Goal: Transaction & Acquisition: Purchase product/service

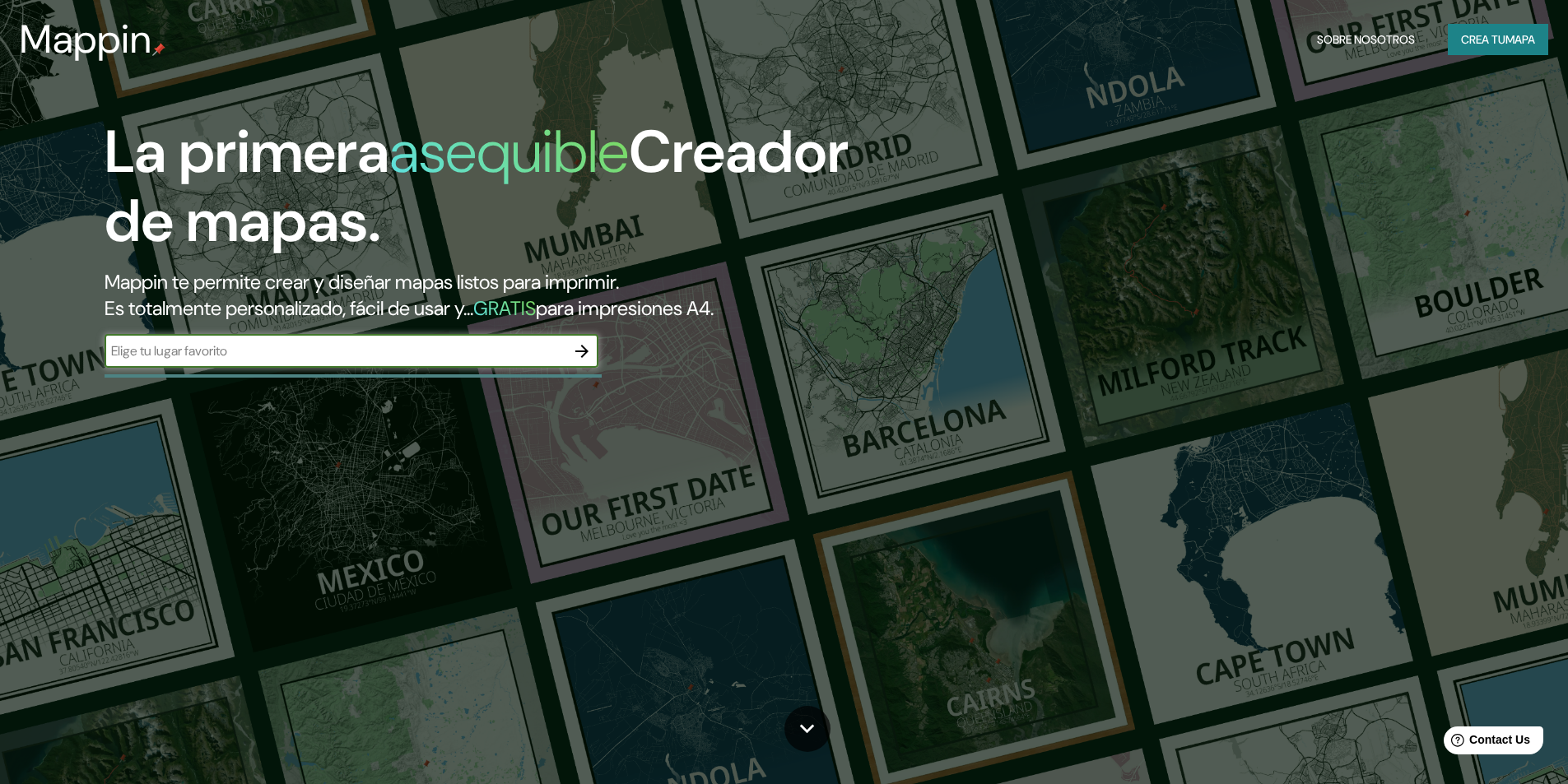
click at [272, 347] on input "text" at bounding box center [334, 350] width 461 height 19
type input "ica [GEOGRAPHIC_DATA]"
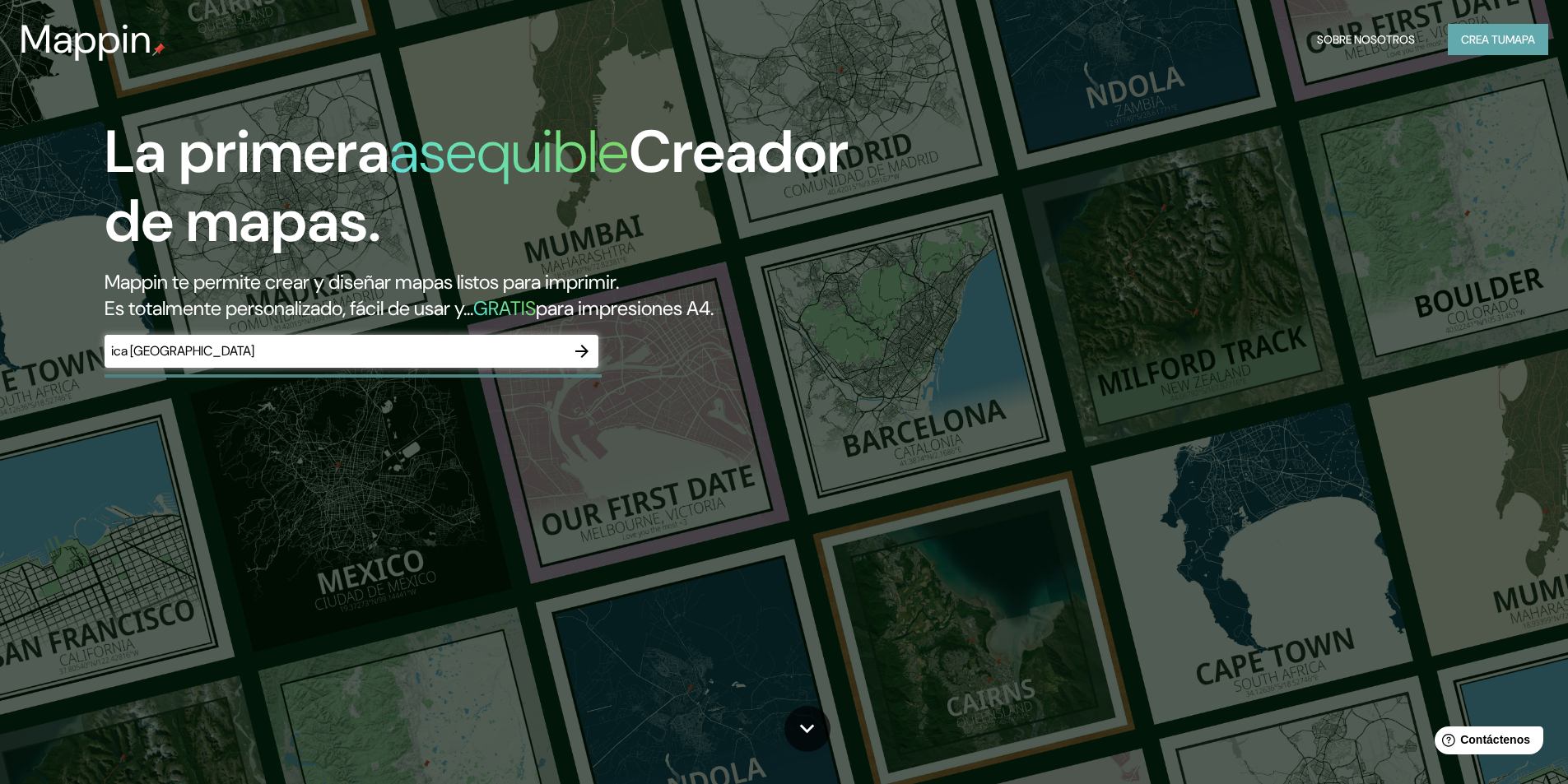
click at [1469, 48] on font "Crea tu" at bounding box center [1482, 40] width 45 height 22
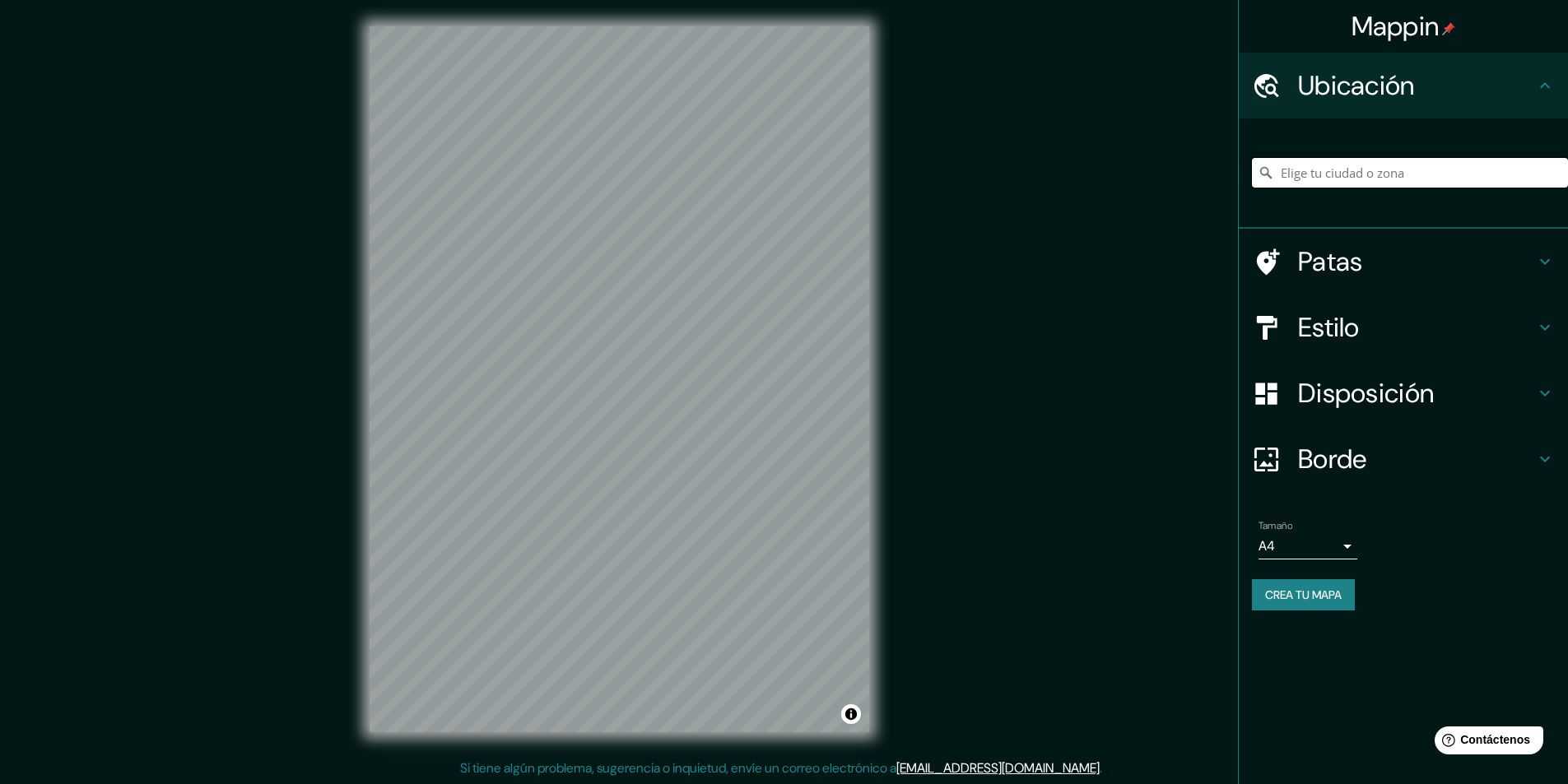
click at [1356, 176] on input "Elige tu ciudad o zona" at bounding box center [1410, 173] width 316 height 30
type input "Ica, [GEOGRAPHIC_DATA], [GEOGRAPHIC_DATA]"
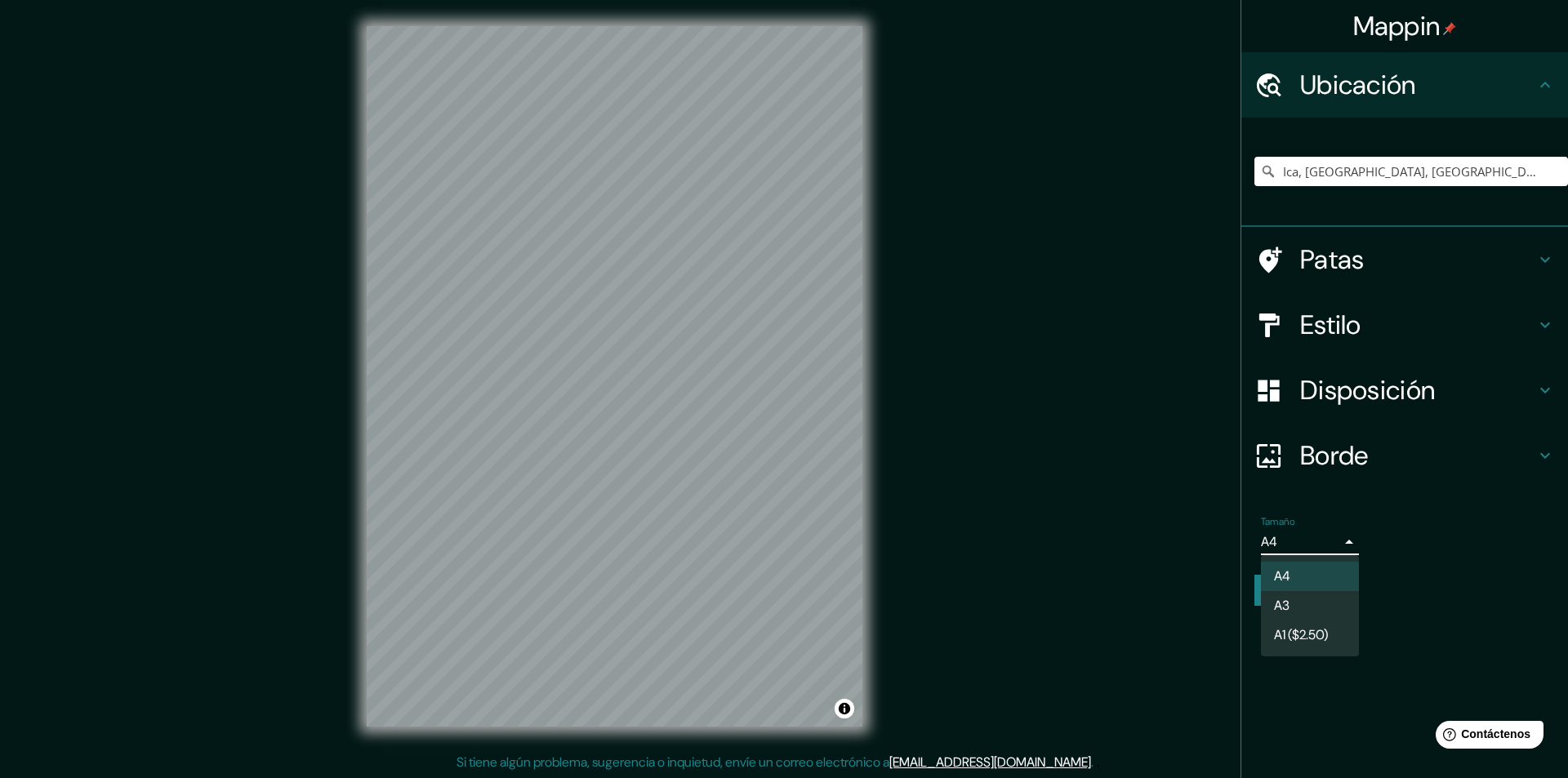
click at [1341, 547] on body "Mappin Ubicación Ica, [GEOGRAPHIC_DATA], [GEOGRAPHIC_DATA] Icaraí 24230, [GEOGR…" at bounding box center [784, 389] width 1568 height 778
click at [1335, 600] on li "A3" at bounding box center [1309, 607] width 98 height 31
type input "a4"
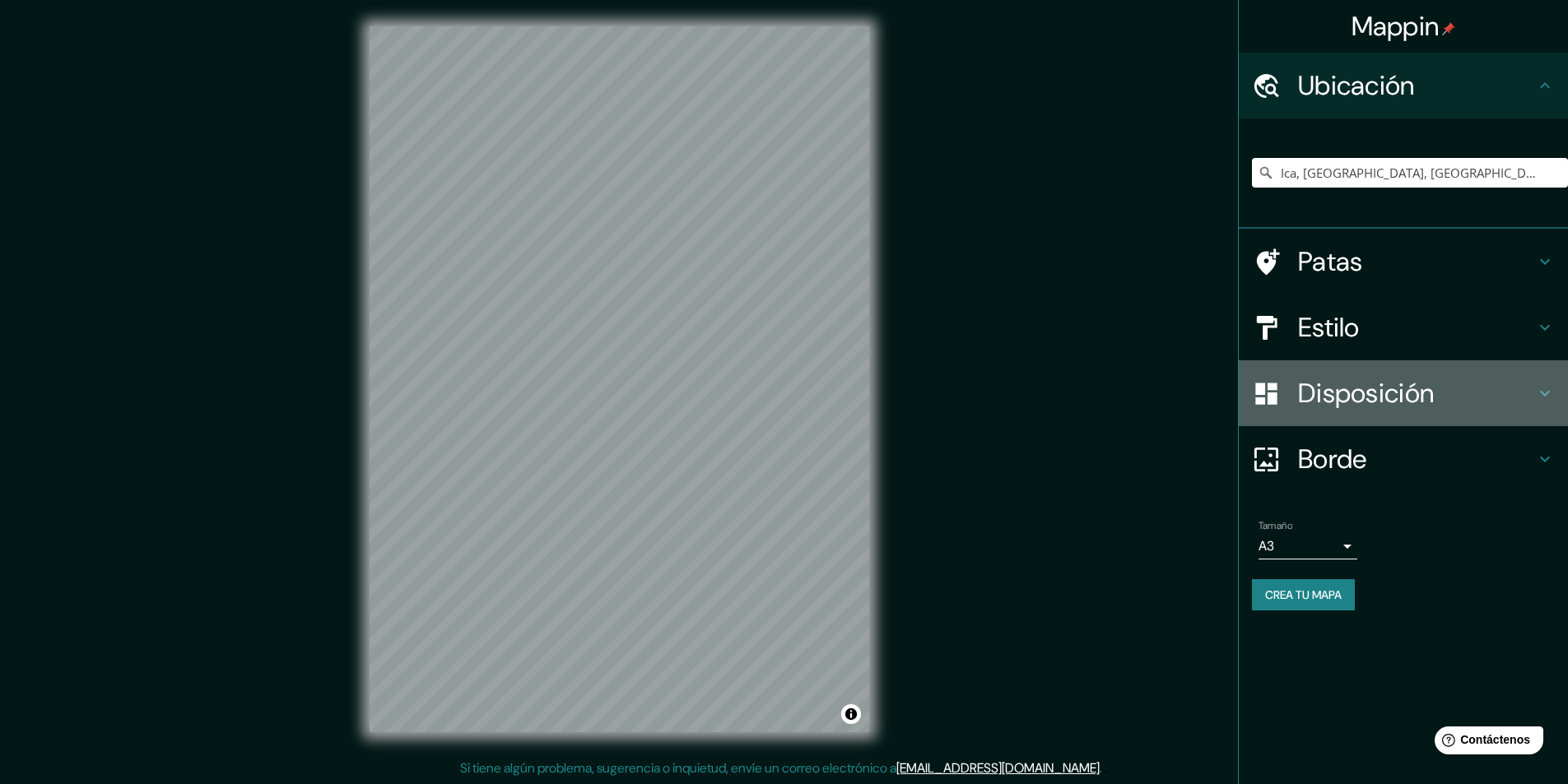
click at [1405, 396] on font "Disposición" at bounding box center [1365, 393] width 135 height 35
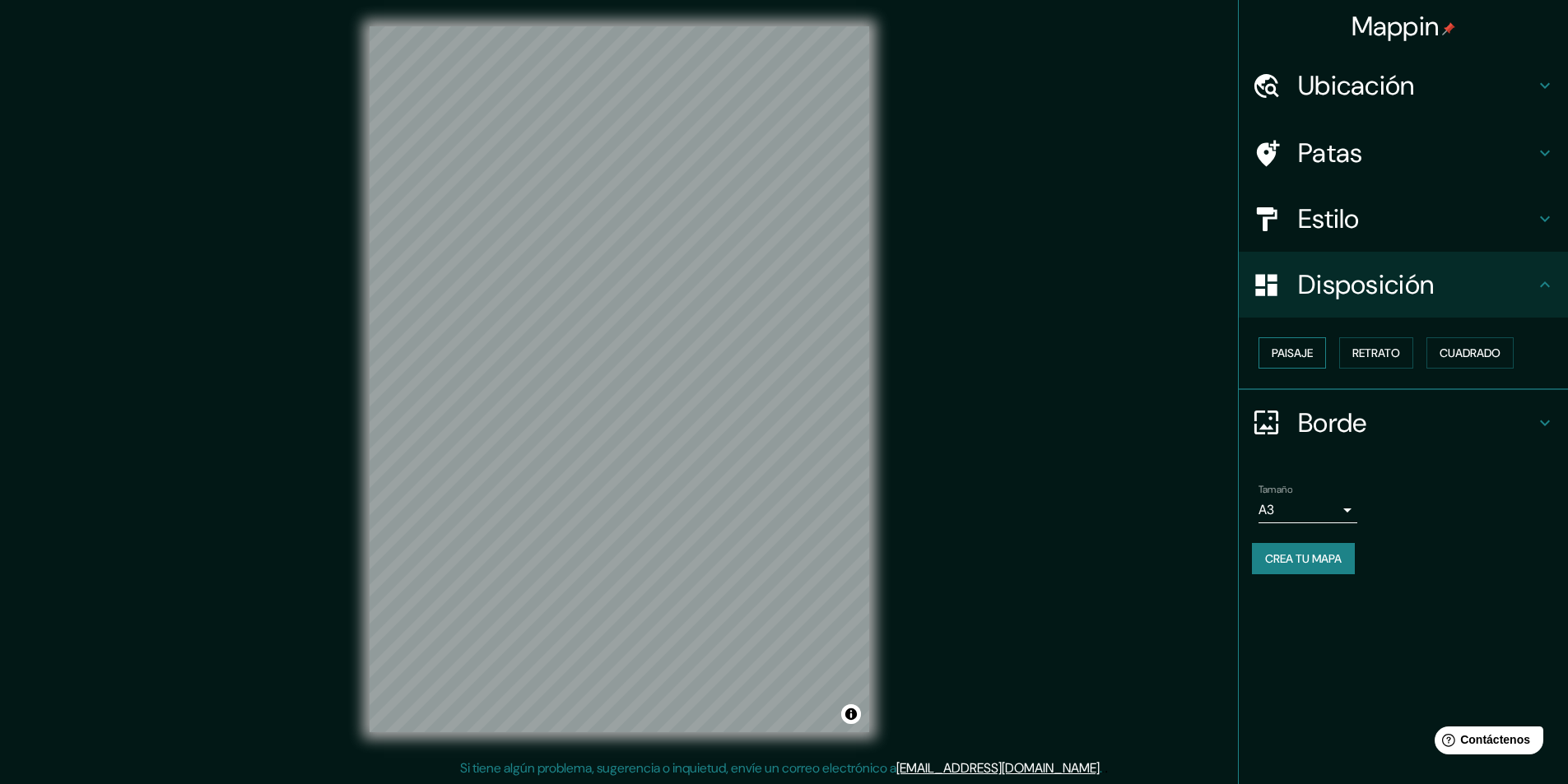
click at [1306, 359] on font "Paisaje" at bounding box center [1291, 352] width 41 height 15
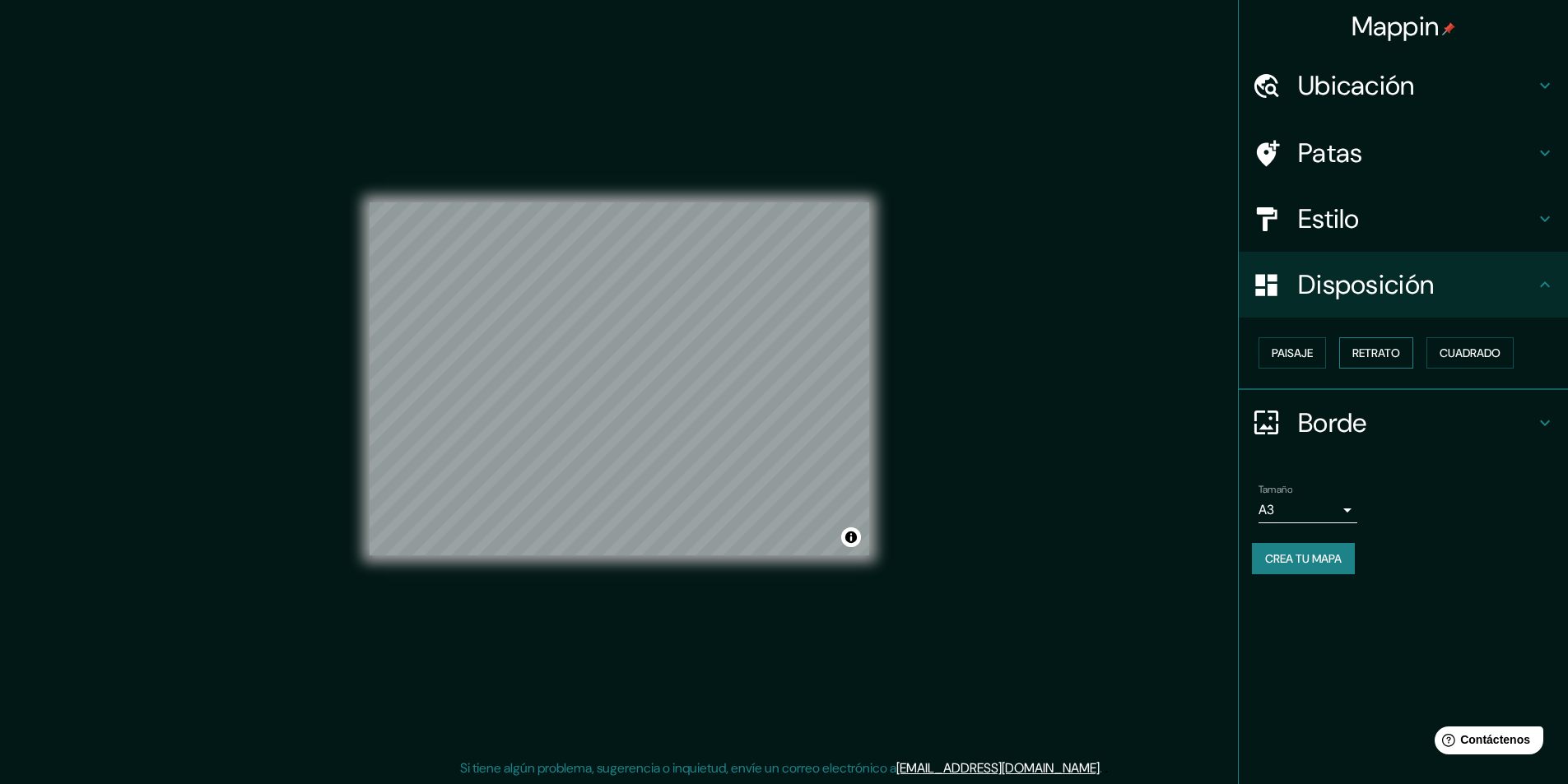
click at [1398, 345] on font "Retrato" at bounding box center [1376, 353] width 48 height 22
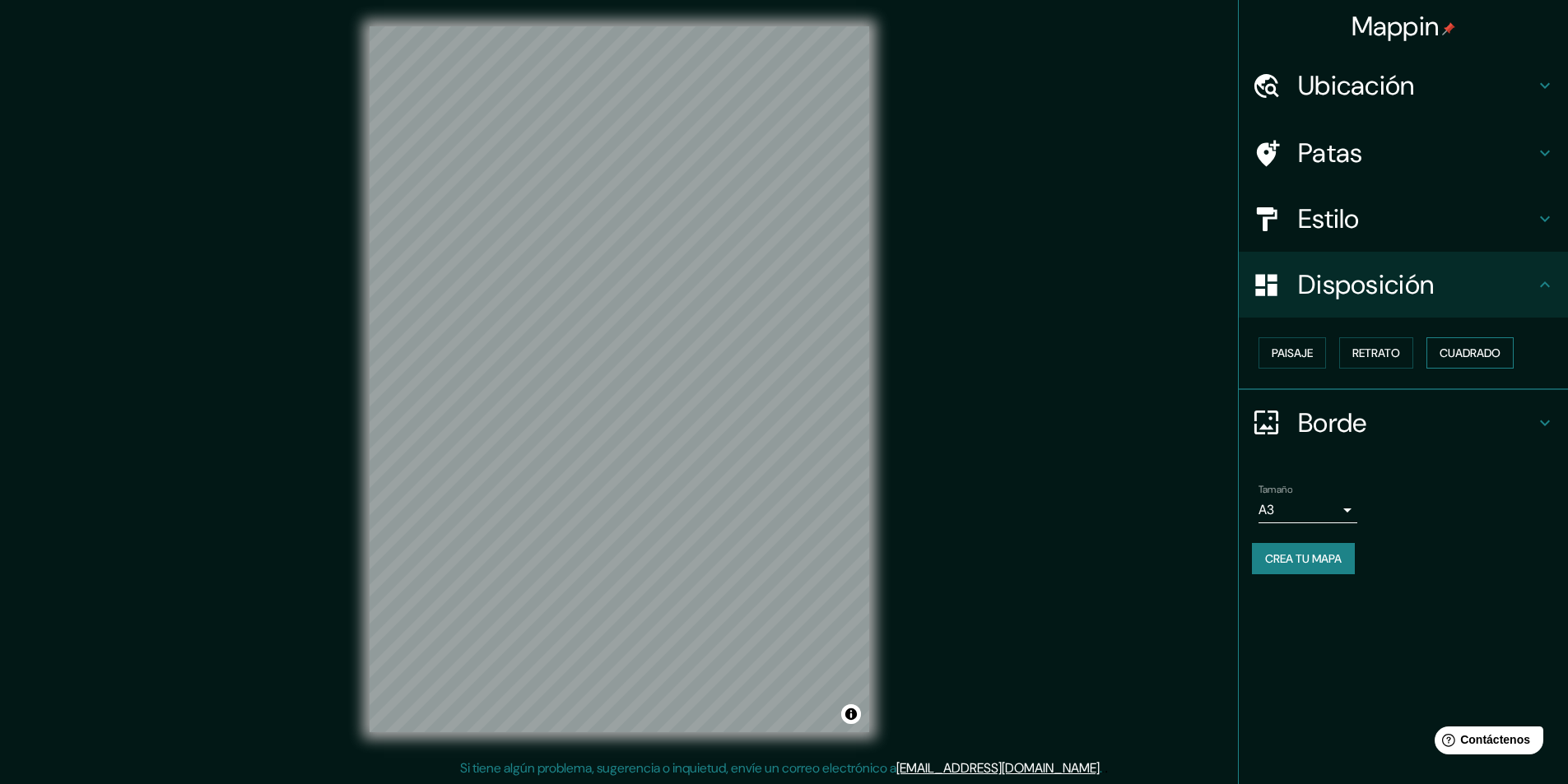
click at [1498, 345] on font "Cuadrado" at bounding box center [1470, 353] width 61 height 22
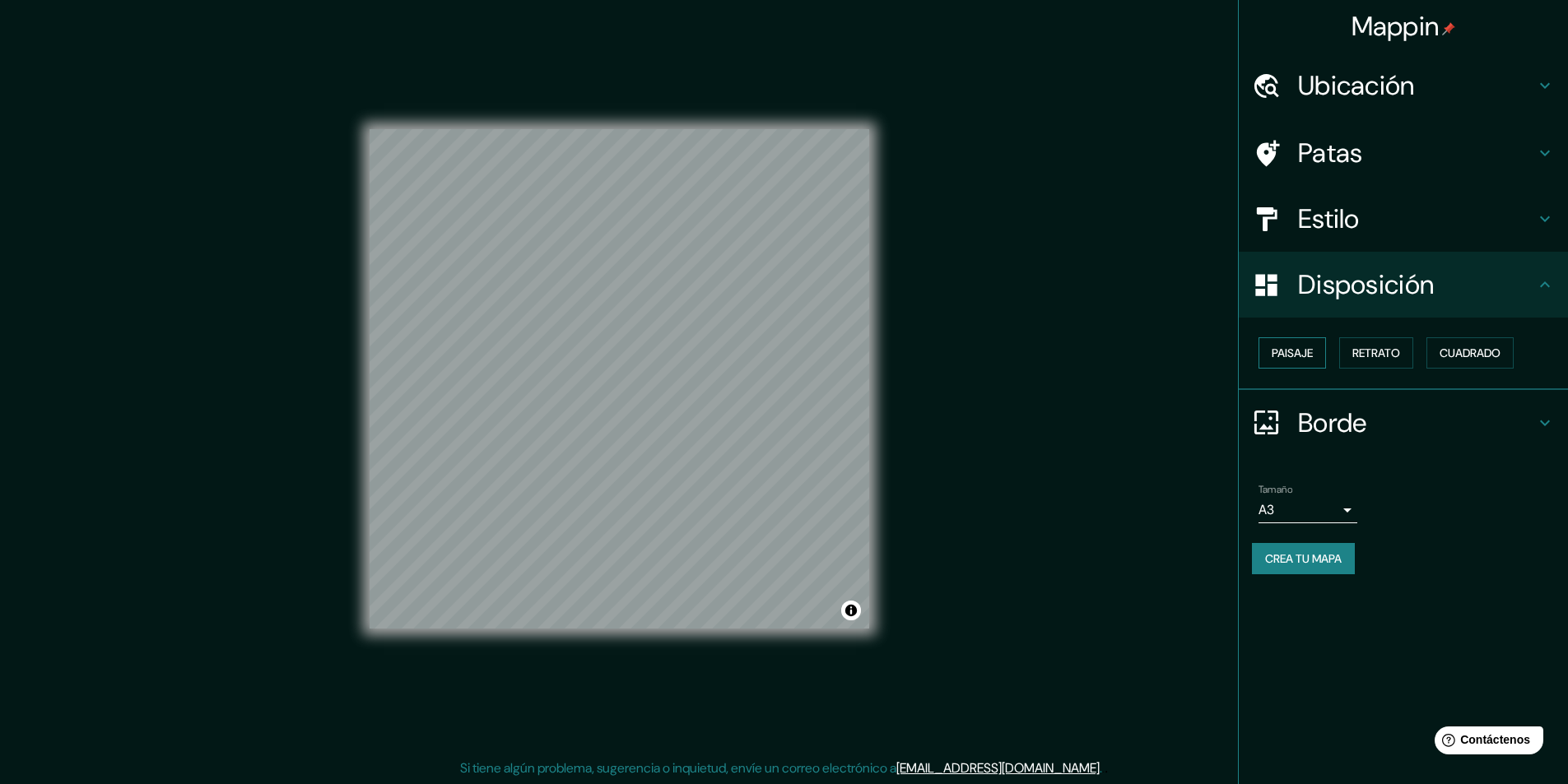
click at [1292, 349] on font "Paisaje" at bounding box center [1291, 352] width 41 height 15
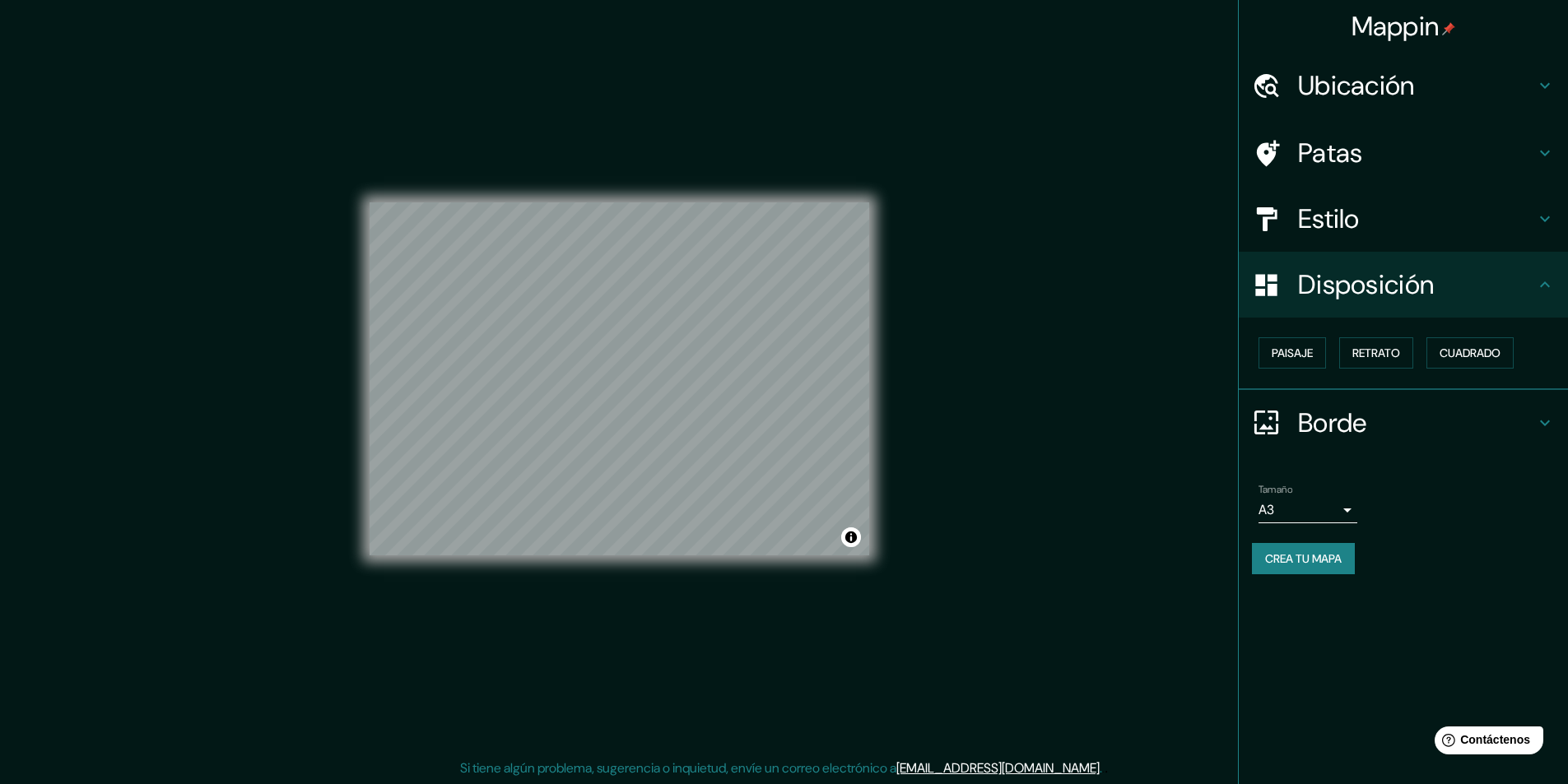
click at [1527, 276] on h4 "Disposición" at bounding box center [1416, 285] width 237 height 33
click at [1316, 280] on font "Disposición" at bounding box center [1365, 285] width 135 height 35
click at [1336, 425] on font "Borde" at bounding box center [1331, 423] width 69 height 35
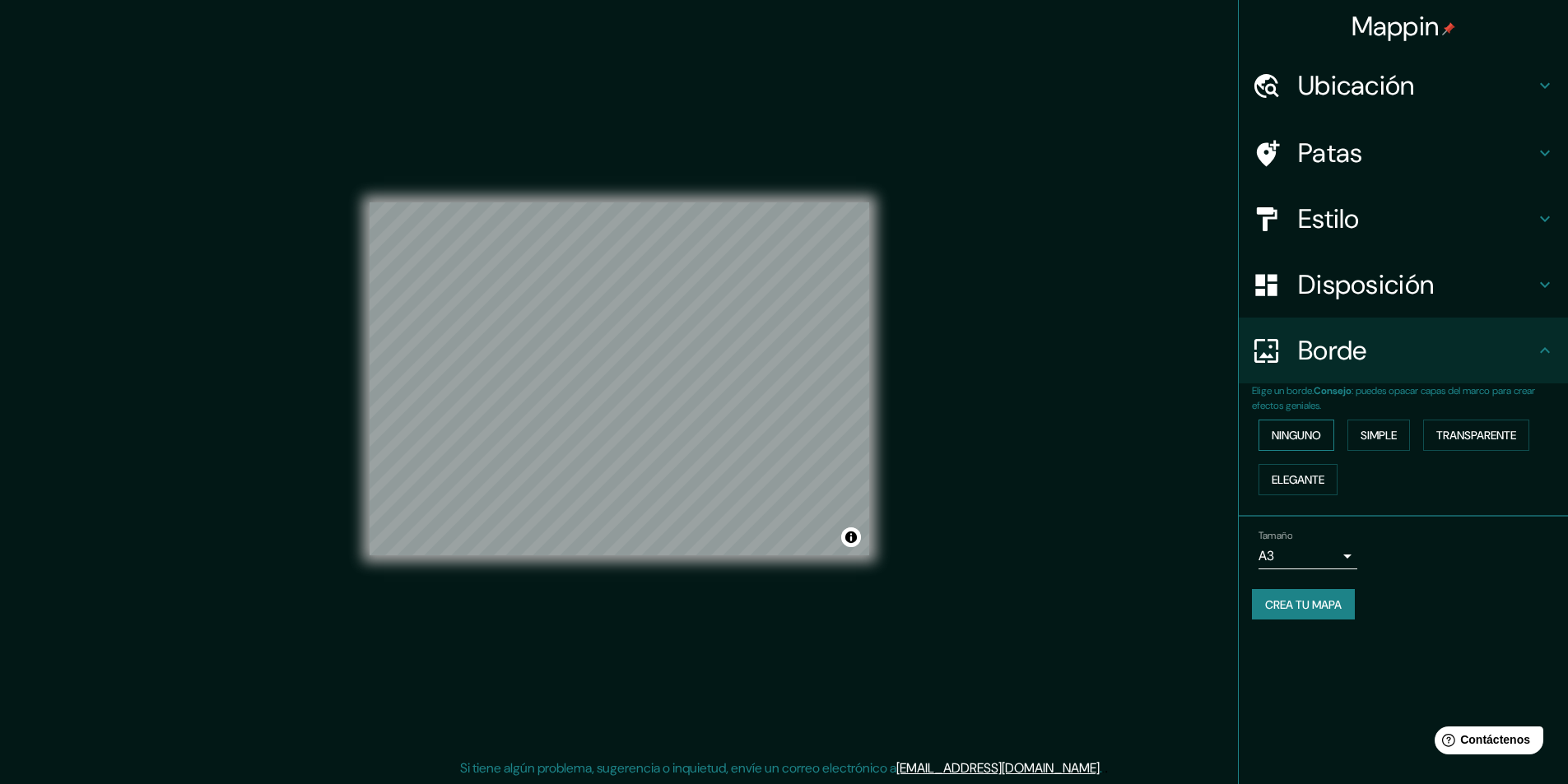
click at [1309, 434] on font "Ninguno" at bounding box center [1296, 435] width 50 height 15
click at [1388, 434] on font "Simple" at bounding box center [1378, 435] width 36 height 15
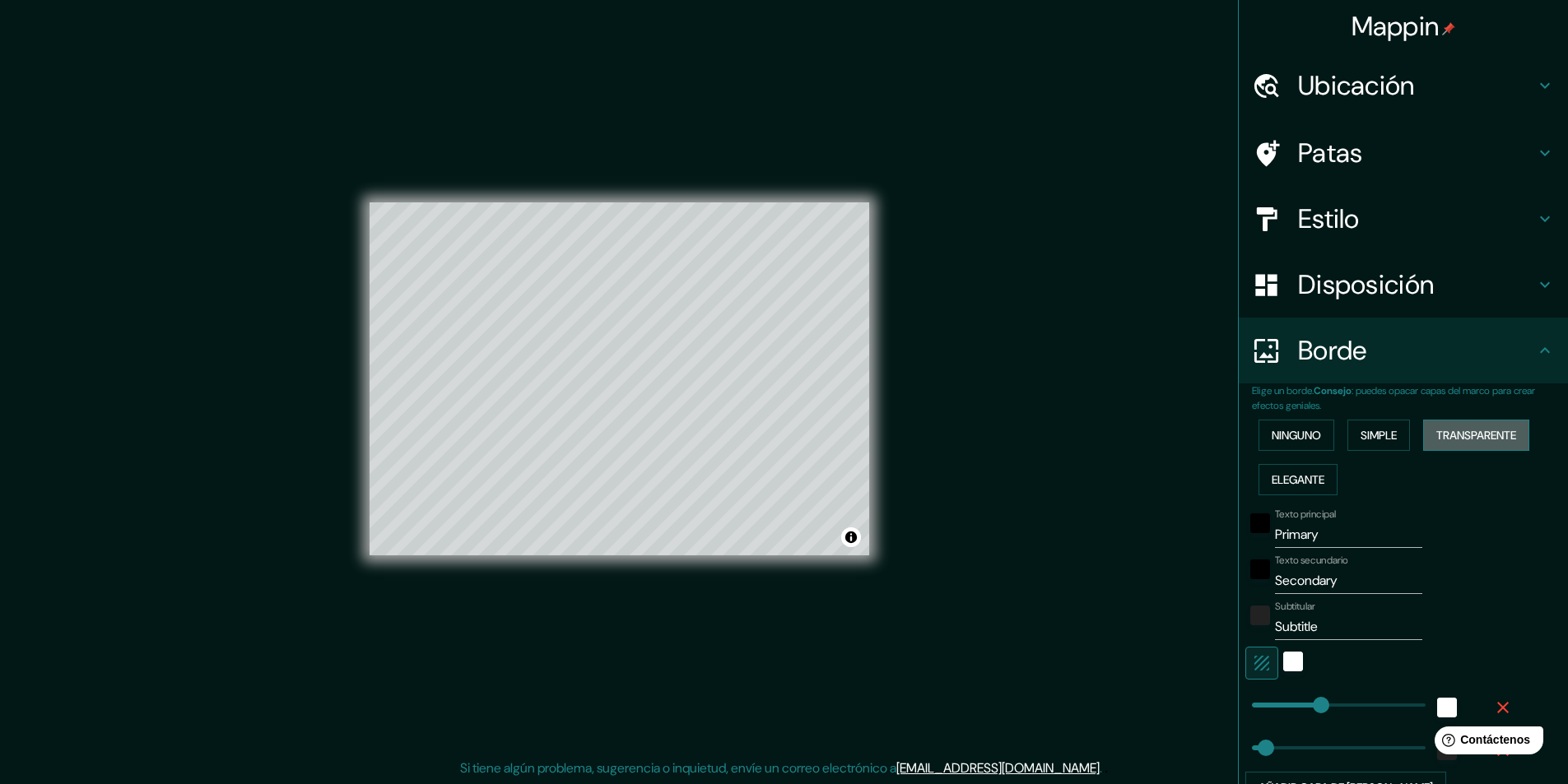
click at [1463, 431] on font "Transparente" at bounding box center [1475, 435] width 80 height 15
click at [1297, 469] on font "Elegante" at bounding box center [1297, 480] width 53 height 22
click at [1297, 441] on font "Ninguno" at bounding box center [1296, 435] width 50 height 15
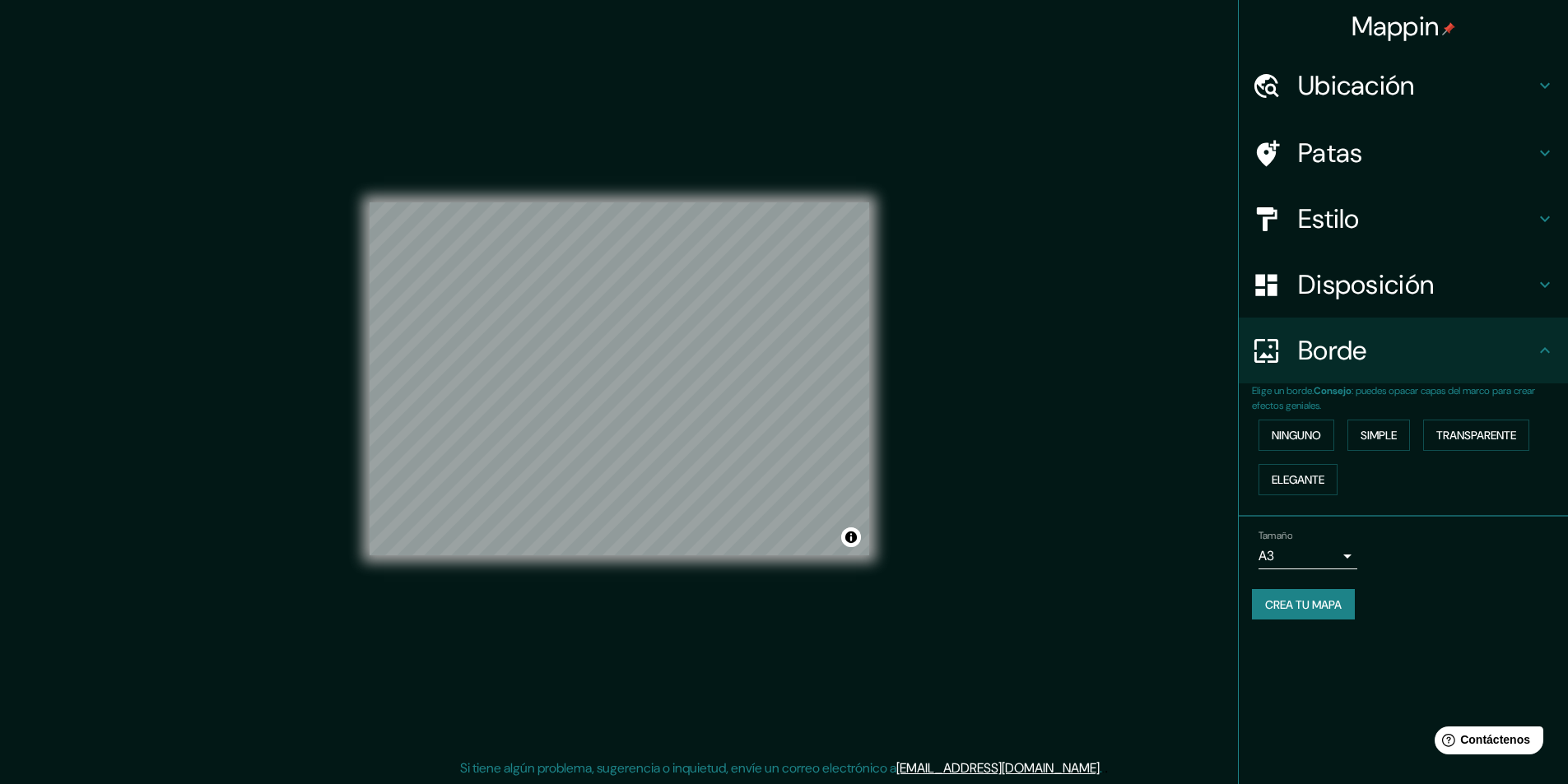
click at [1379, 218] on h4 "Estilo" at bounding box center [1416, 218] width 237 height 33
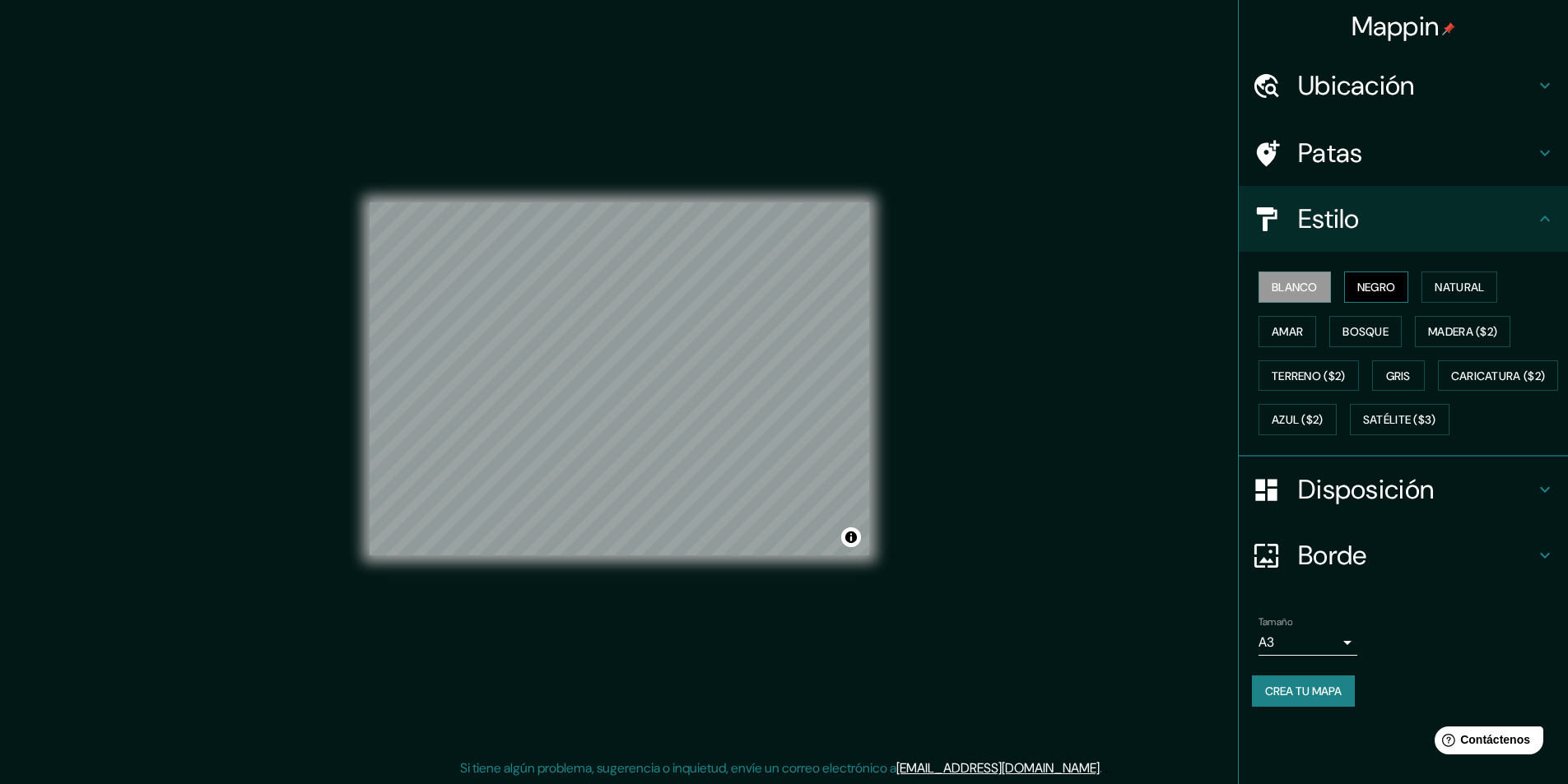
click at [1396, 293] on font "Negro" at bounding box center [1376, 287] width 39 height 15
click at [1465, 285] on font "Natural" at bounding box center [1460, 287] width 50 height 15
click at [1312, 288] on font "Blanco" at bounding box center [1294, 287] width 46 height 15
click at [1302, 331] on font "Amar" at bounding box center [1286, 331] width 31 height 15
click at [1388, 324] on font "Bosque" at bounding box center [1365, 331] width 46 height 15
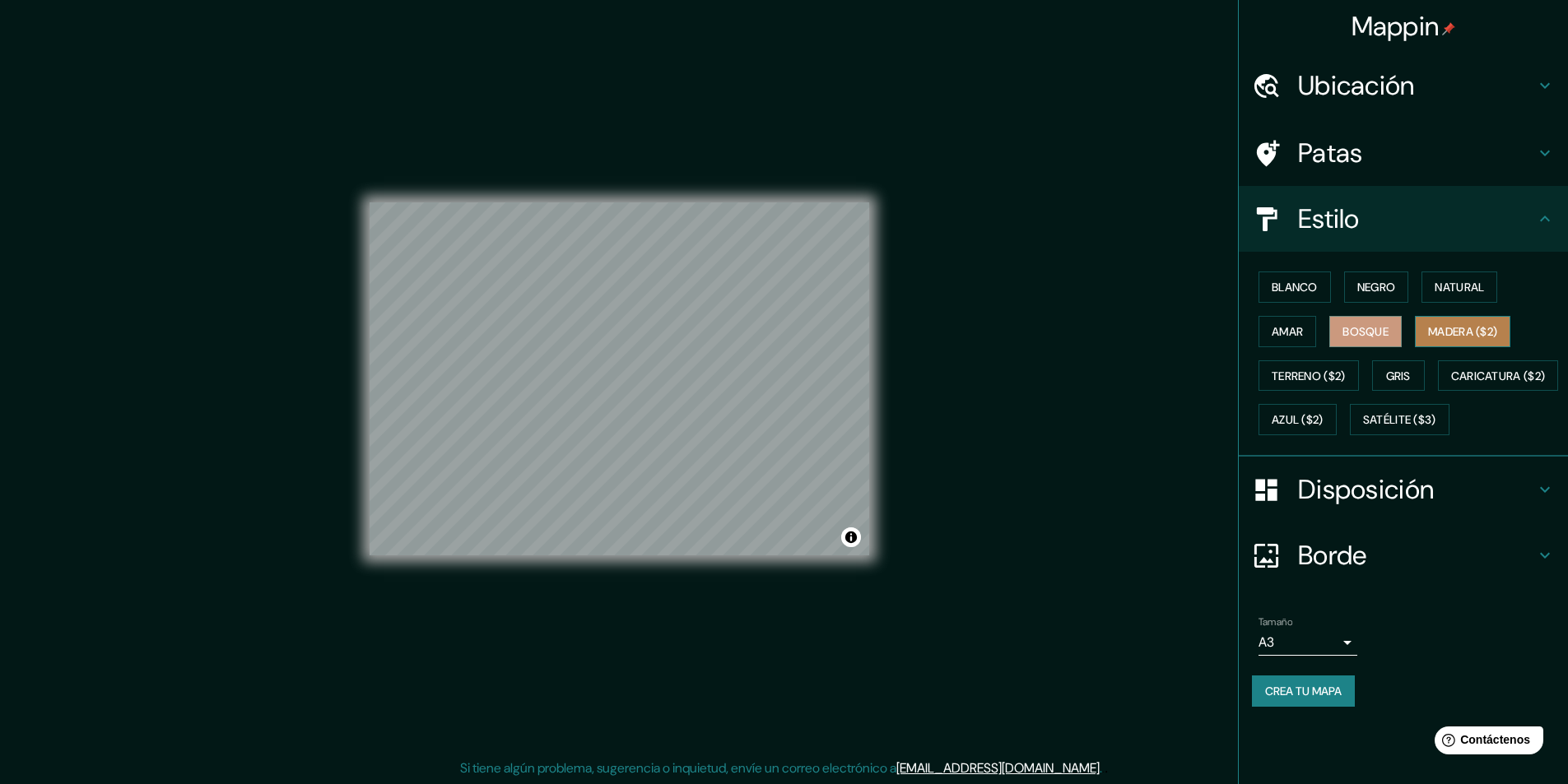
click at [1497, 329] on font "Madera ($2)" at bounding box center [1462, 331] width 69 height 15
click at [1411, 375] on font "Gris" at bounding box center [1398, 376] width 25 height 15
click at [1311, 280] on font "Blanco" at bounding box center [1294, 287] width 46 height 15
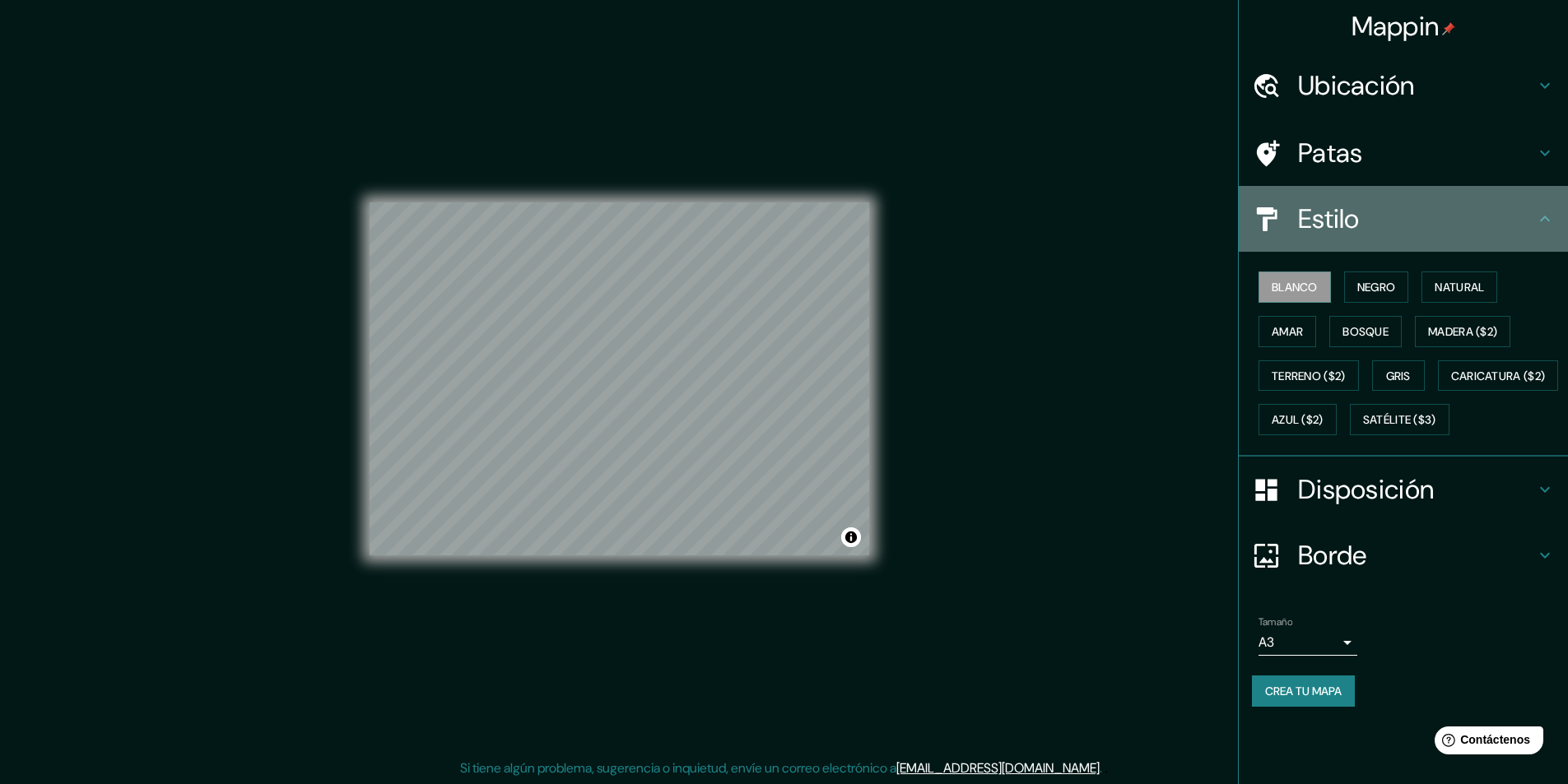
click at [1522, 220] on h4 "Estilo" at bounding box center [1416, 218] width 237 height 33
click at [1540, 218] on icon at bounding box center [1545, 219] width 20 height 20
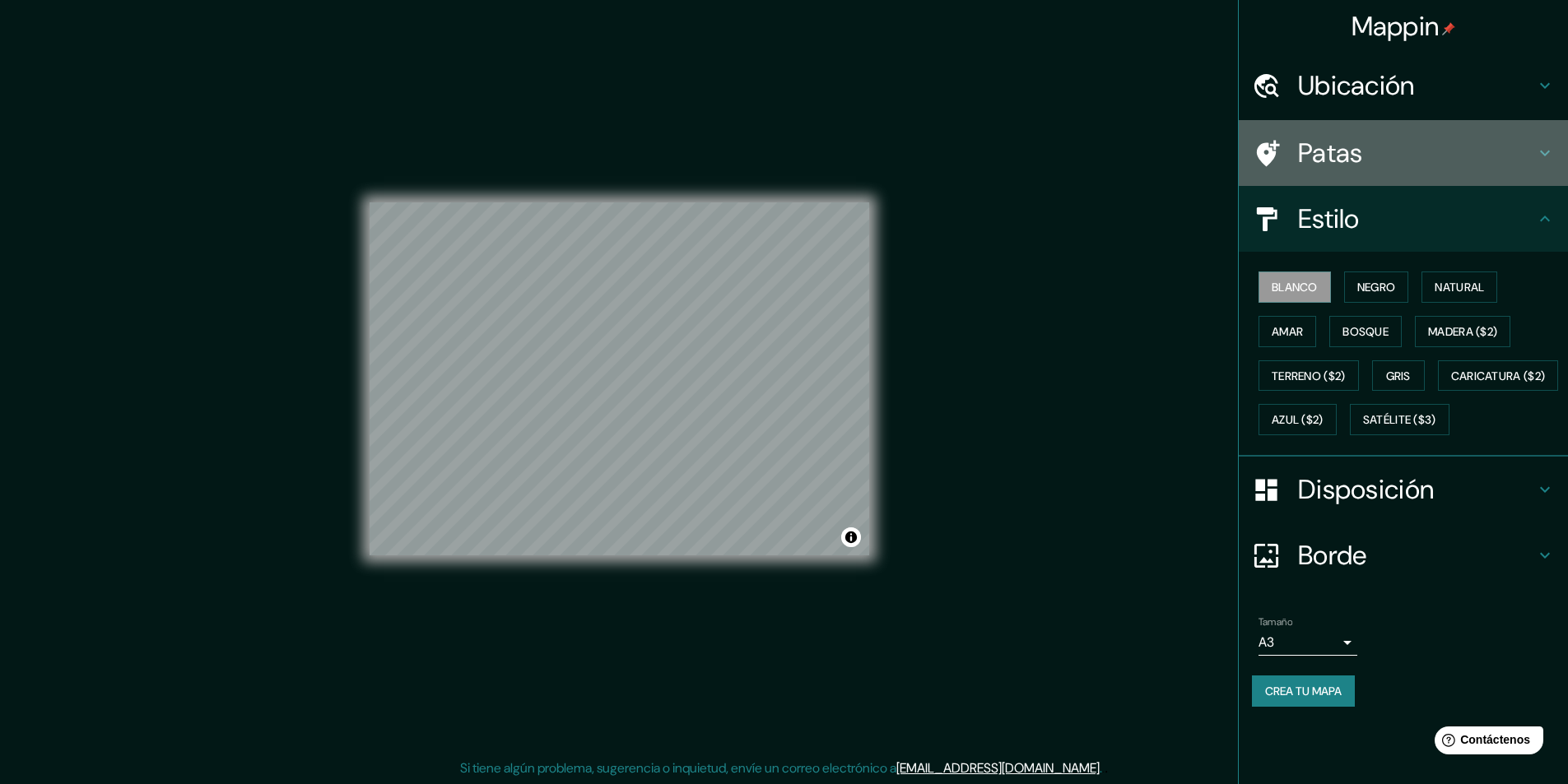
click at [1551, 144] on icon at bounding box center [1545, 153] width 20 height 20
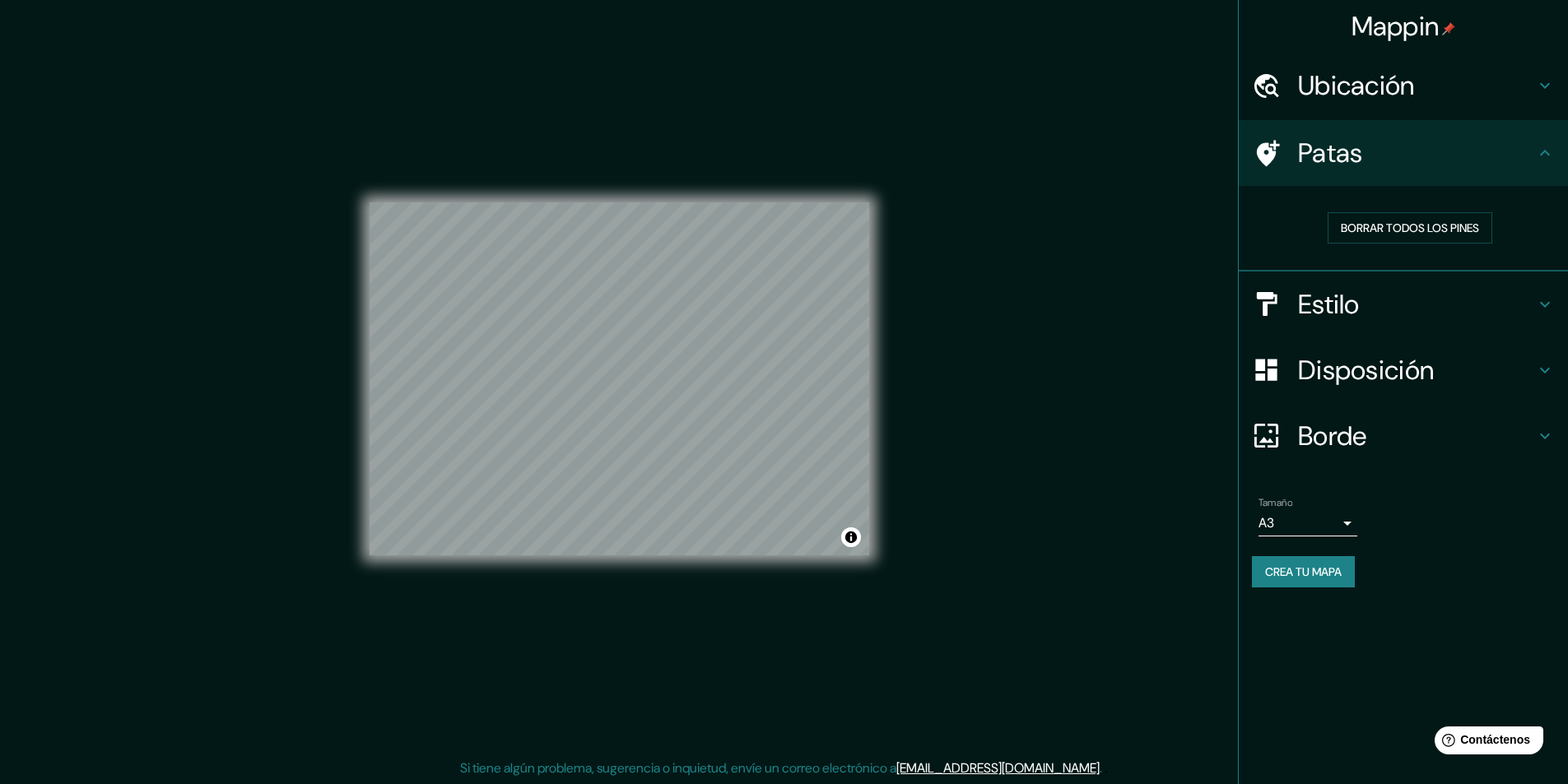
click at [1541, 83] on icon at bounding box center [1545, 86] width 20 height 20
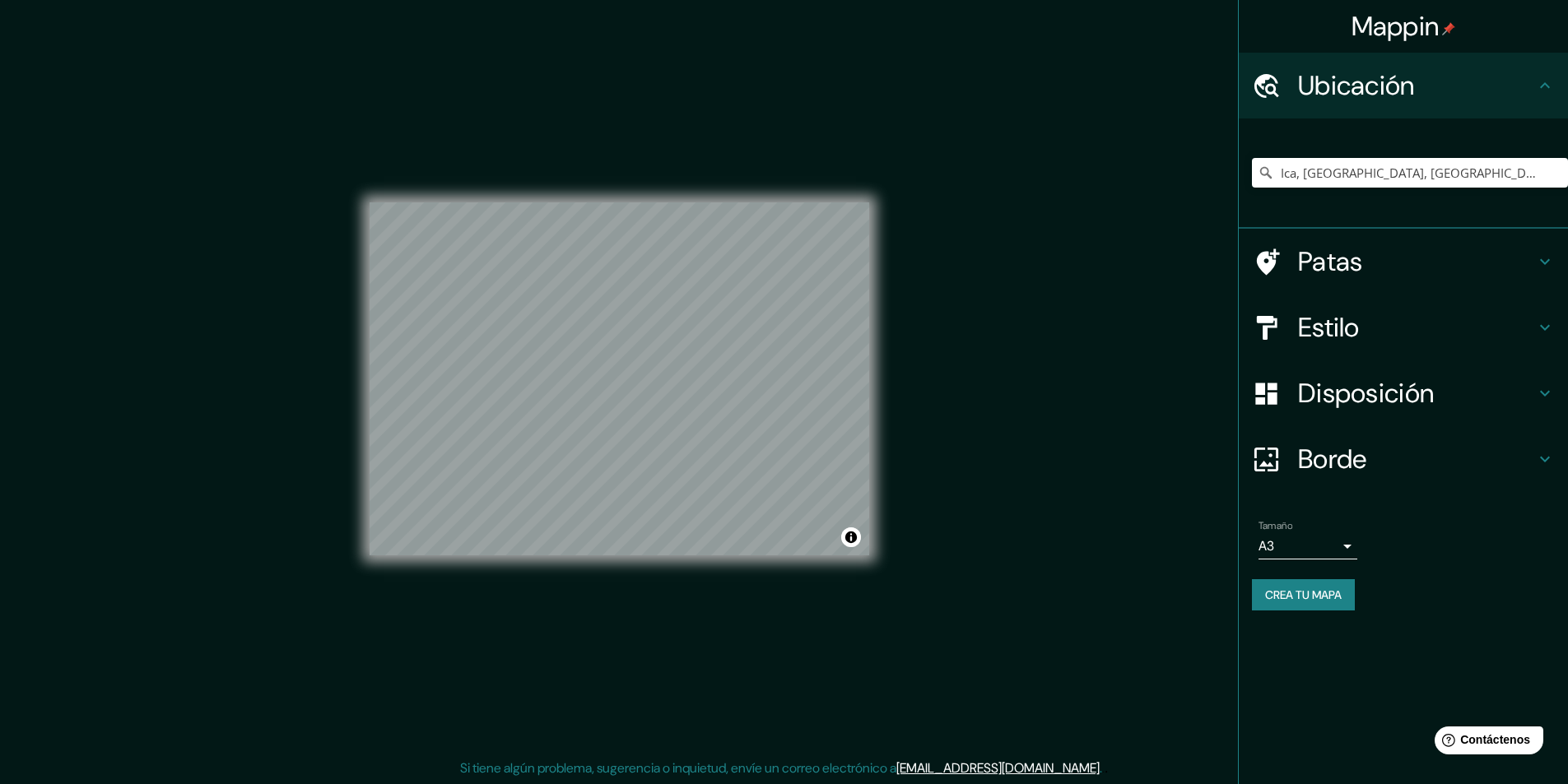
scroll to position [1, 0]
click at [1321, 598] on font "Crea tu mapa" at bounding box center [1302, 595] width 77 height 15
